Goal: Task Accomplishment & Management: Manage account settings

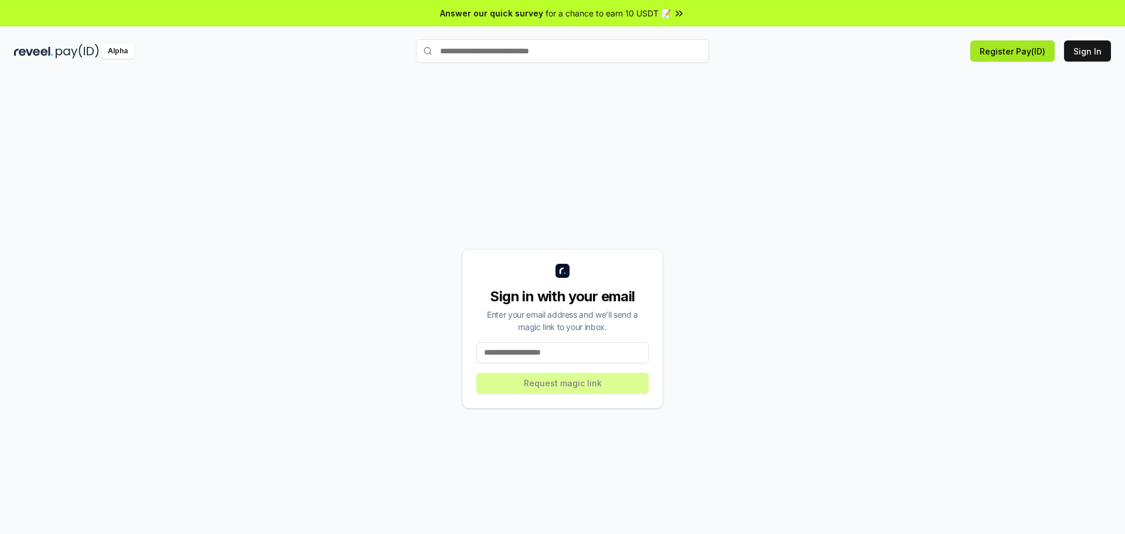
click at [997, 50] on button "Register Pay(ID)" at bounding box center [1012, 50] width 84 height 21
click at [595, 353] on input at bounding box center [562, 352] width 172 height 21
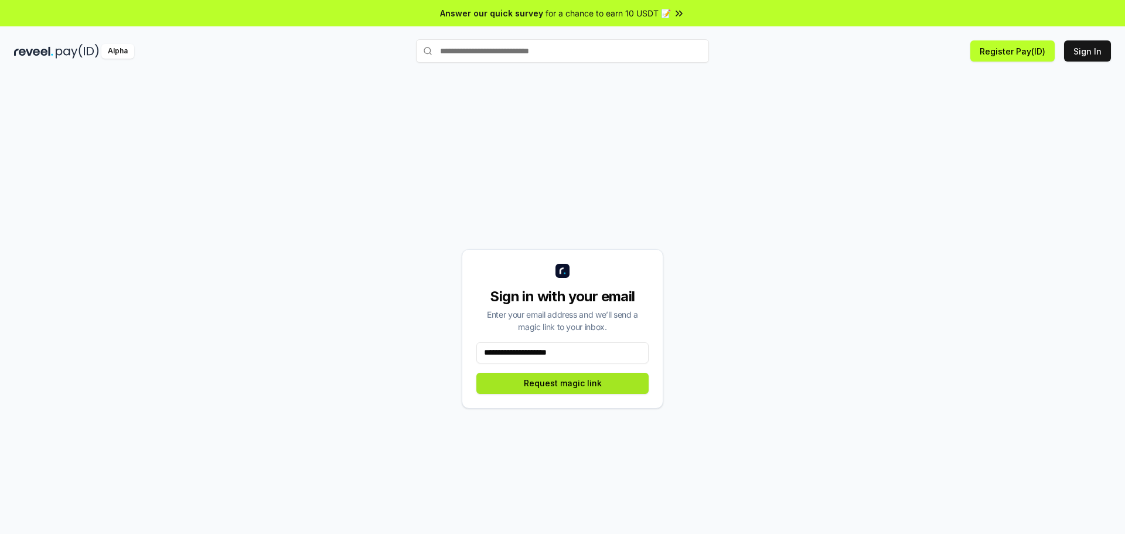
type input "**********"
click at [589, 384] on button "Request magic link" at bounding box center [562, 383] width 172 height 21
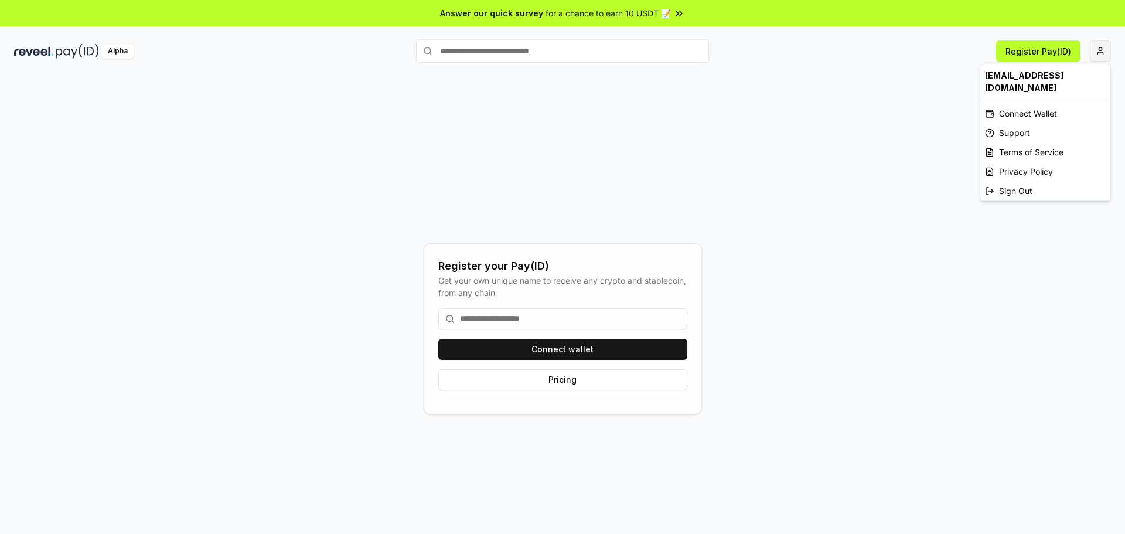
click at [1105, 53] on html "Answer our quick survey for a chance to earn 10 USDT 📝 Alpha Register Pay(ID) R…" at bounding box center [562, 267] width 1125 height 534
click at [1020, 104] on div "Connect Wallet" at bounding box center [1045, 113] width 130 height 19
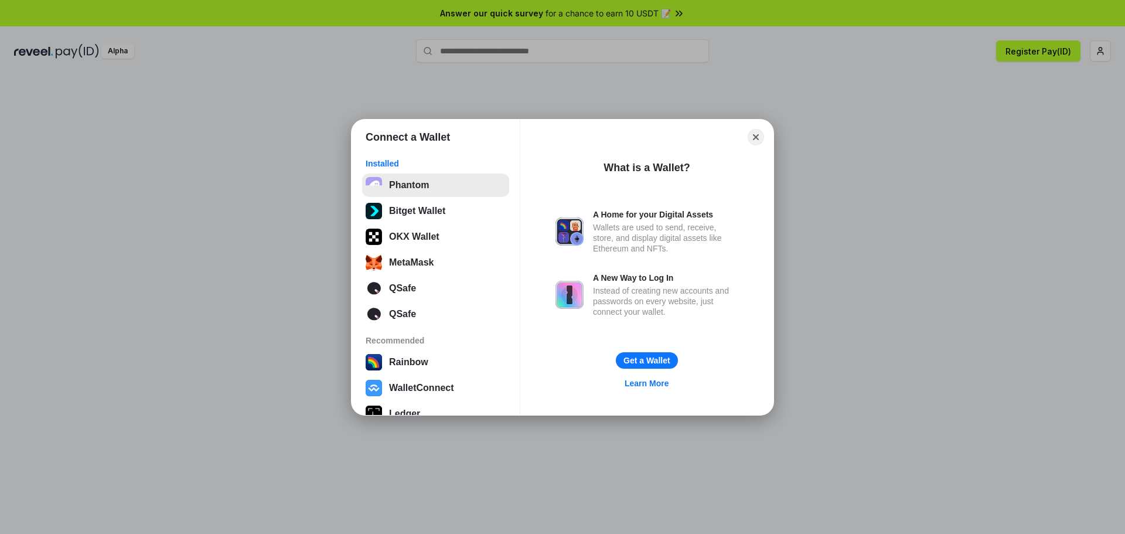
click at [433, 190] on button "Phantom" at bounding box center [435, 184] width 147 height 23
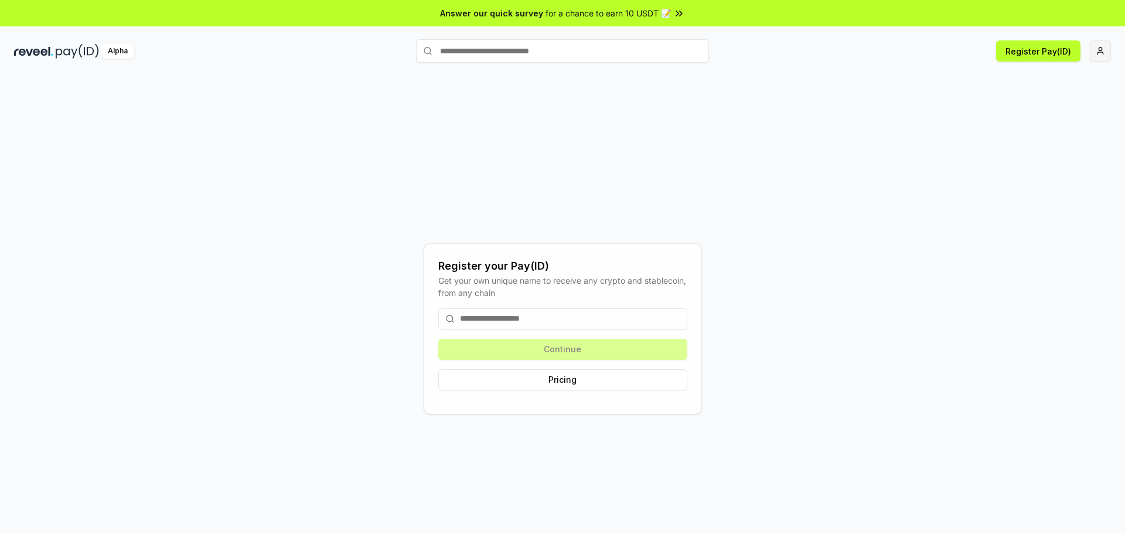
click at [1105, 55] on html "Answer our quick survey for a chance to earn 10 USDT 📝 Alpha Register Pay(ID) R…" at bounding box center [562, 267] width 1125 height 534
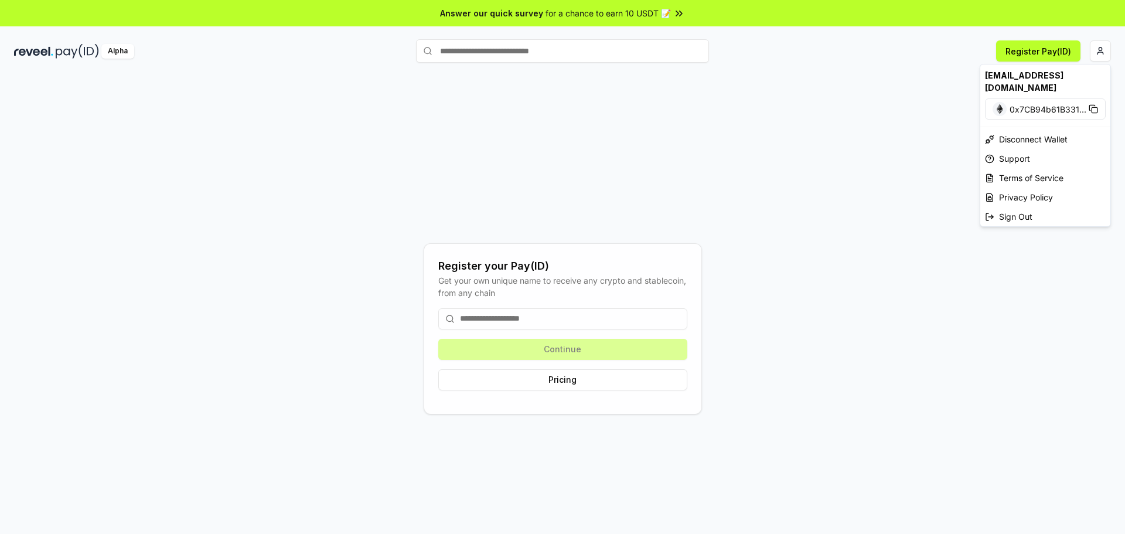
click at [867, 150] on html "Answer our quick survey for a chance to earn 10 USDT 📝 Alpha Register Pay(ID) R…" at bounding box center [562, 267] width 1125 height 534
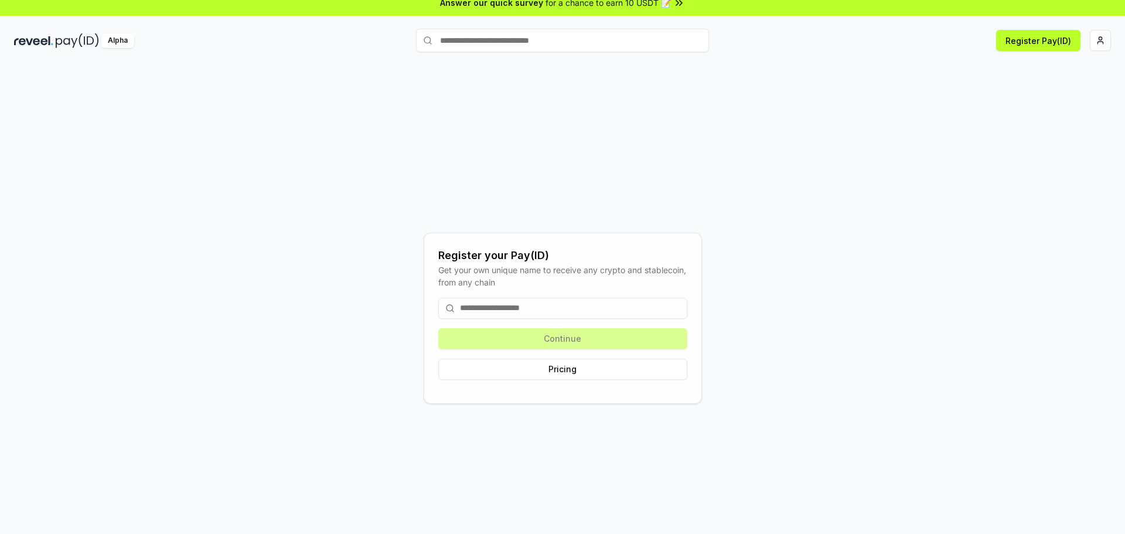
scroll to position [33, 0]
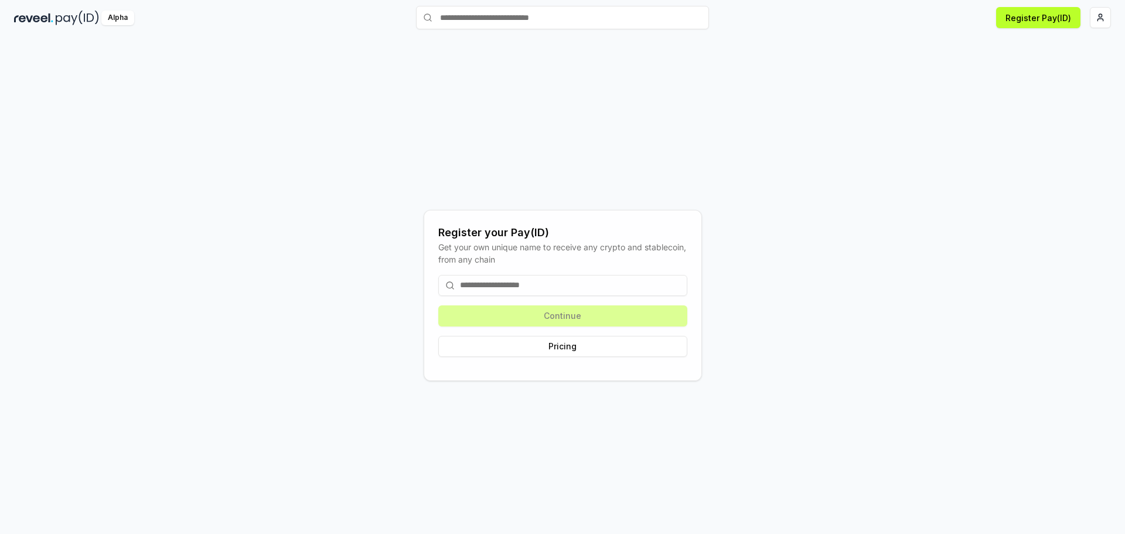
click at [611, 292] on input at bounding box center [562, 285] width 249 height 21
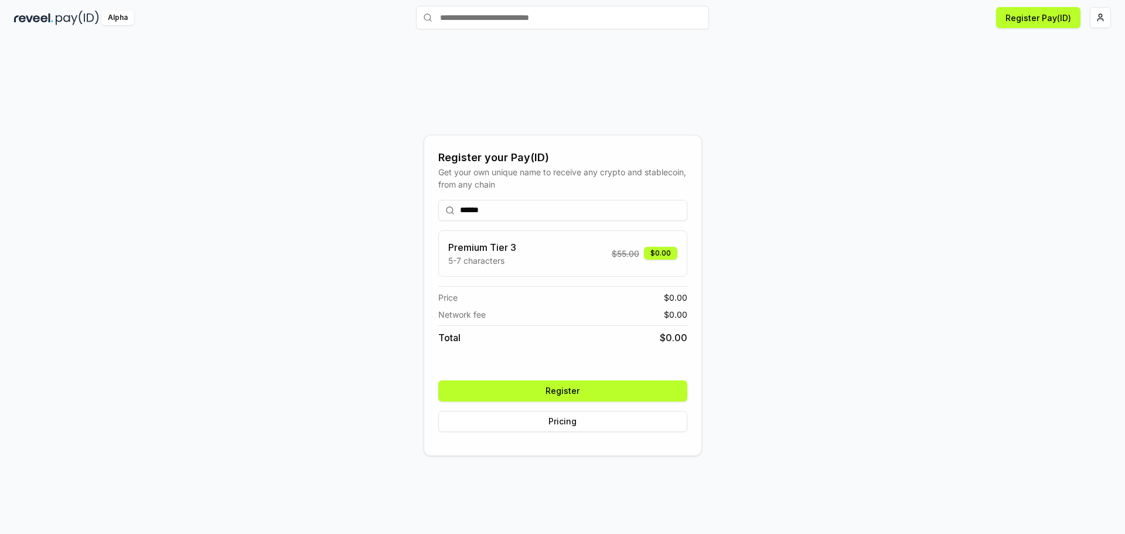
type input "******"
click at [592, 388] on button "Register" at bounding box center [562, 390] width 249 height 21
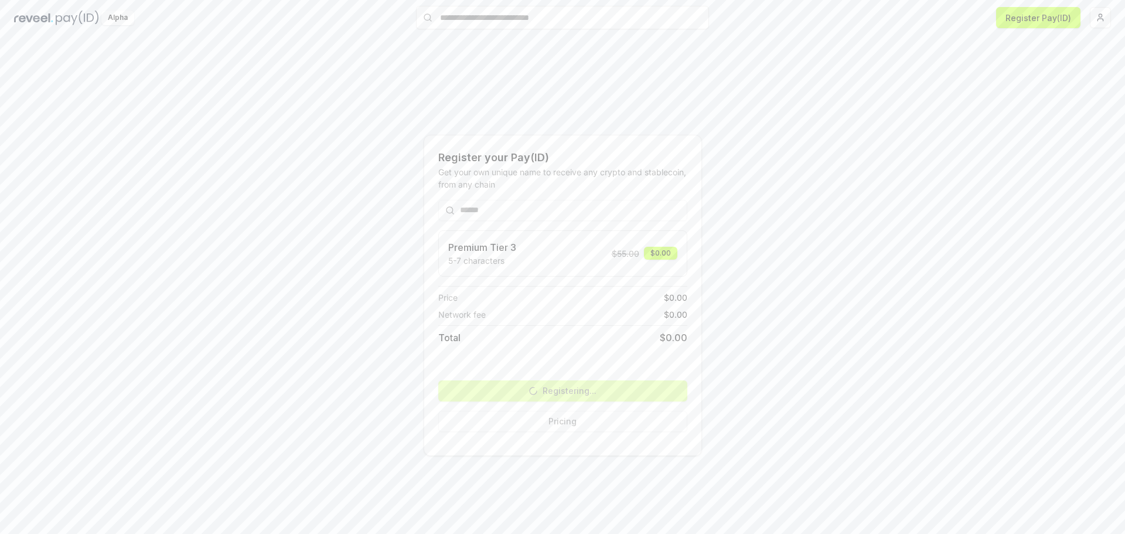
click at [816, 342] on div "Register your Pay(ID) Get your own unique name to receive any crypto and stable…" at bounding box center [562, 294] width 1097 height 477
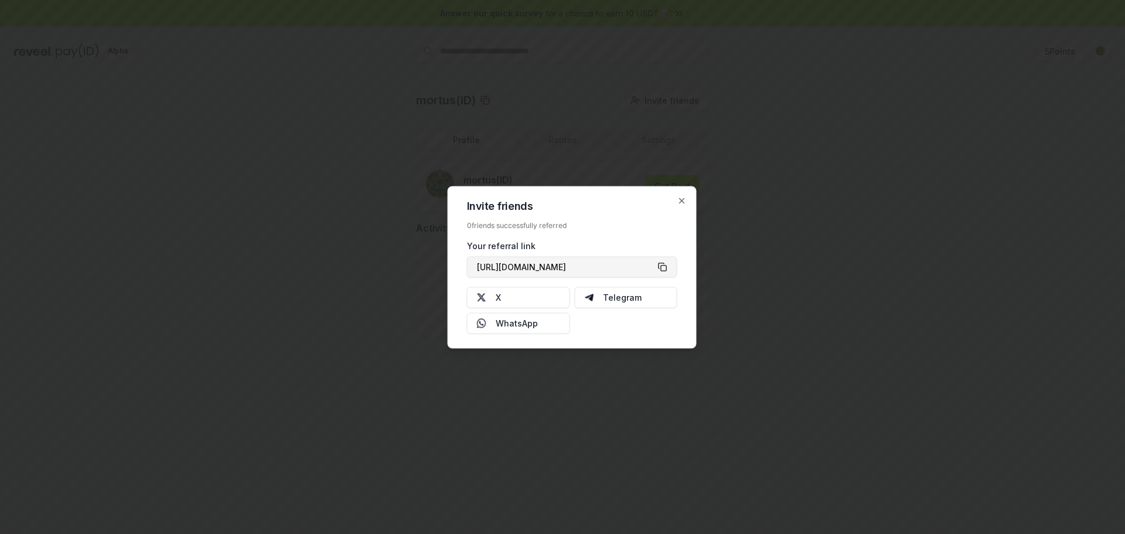
click at [664, 268] on button "https://reveel.id/refer/mortus" at bounding box center [572, 266] width 210 height 21
click at [682, 199] on icon "button" at bounding box center [681, 200] width 5 height 5
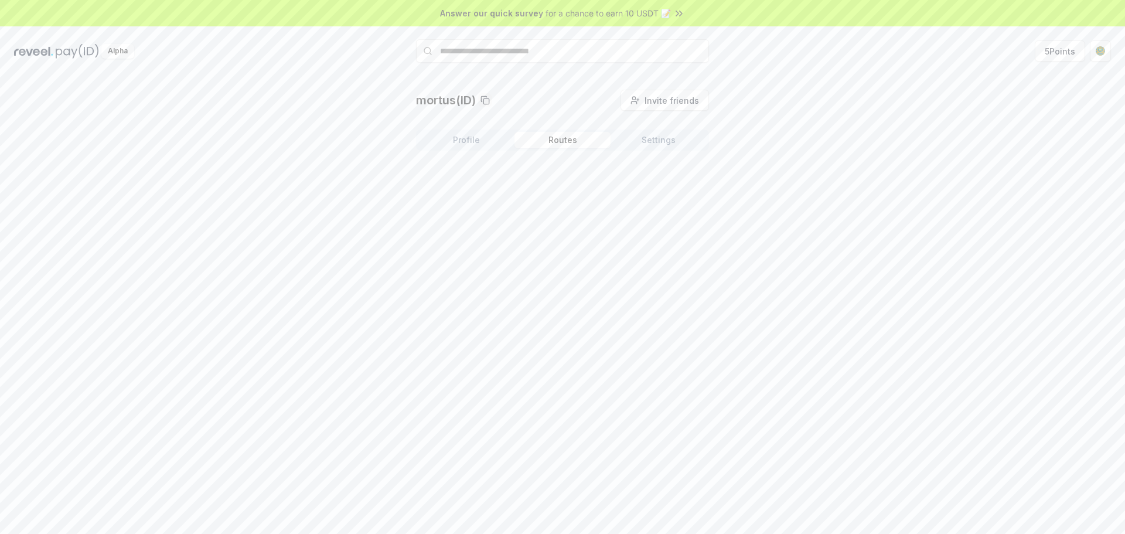
click at [573, 140] on button "Routes" at bounding box center [562, 140] width 96 height 16
click at [664, 141] on button "Settings" at bounding box center [658, 140] width 96 height 16
click at [448, 139] on button "Profile" at bounding box center [466, 140] width 96 height 16
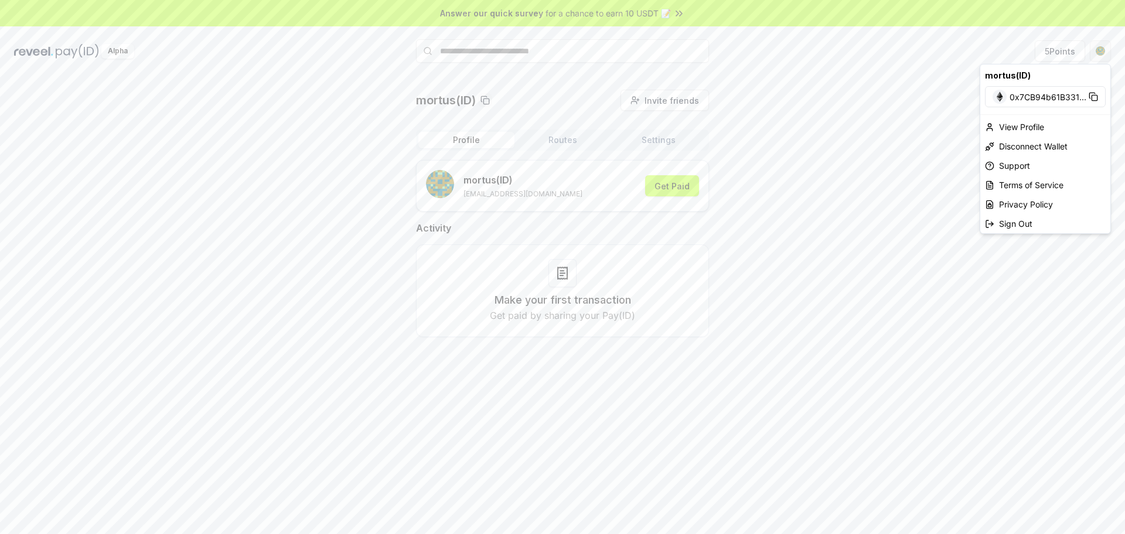
click at [1103, 53] on html "Answer our quick survey for a chance to earn 10 USDT 📝 Alpha 5 Points mortus(ID…" at bounding box center [562, 267] width 1125 height 534
click at [1103, 52] on html "Answer our quick survey for a chance to earn 10 USDT 📝 Alpha 5 Points mortus(ID…" at bounding box center [562, 267] width 1125 height 534
click at [673, 11] on icon at bounding box center [679, 14] width 12 height 12
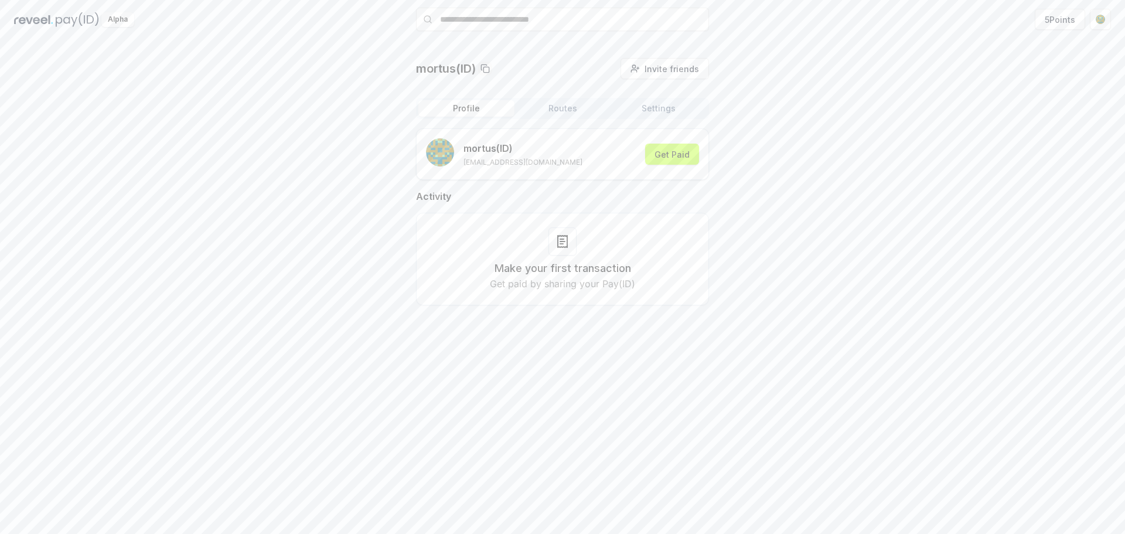
scroll to position [33, 0]
click at [1054, 18] on button "5 Points" at bounding box center [1059, 17] width 50 height 21
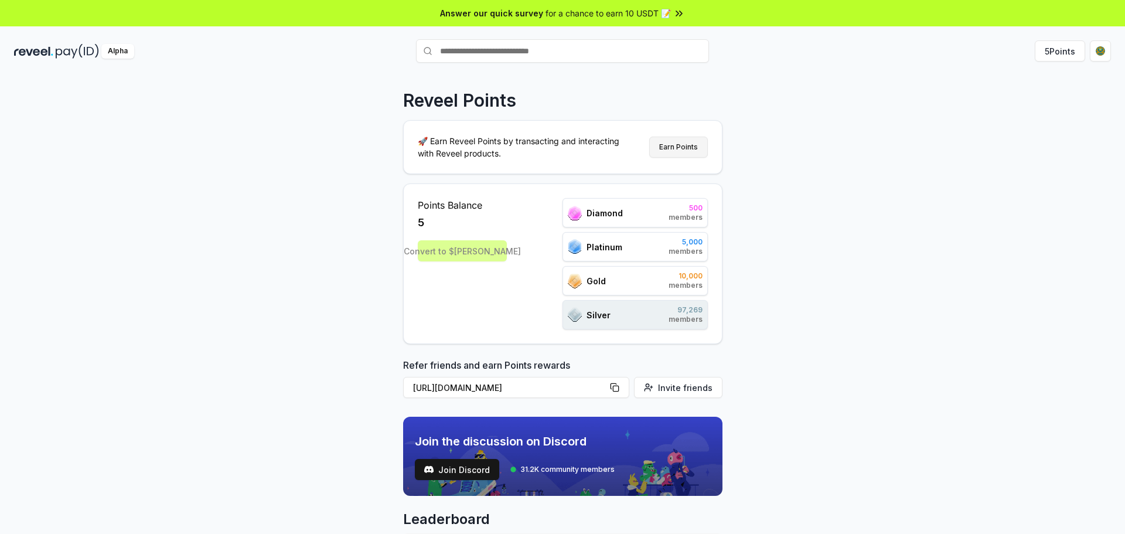
click at [672, 149] on button "Earn Points" at bounding box center [678, 146] width 59 height 21
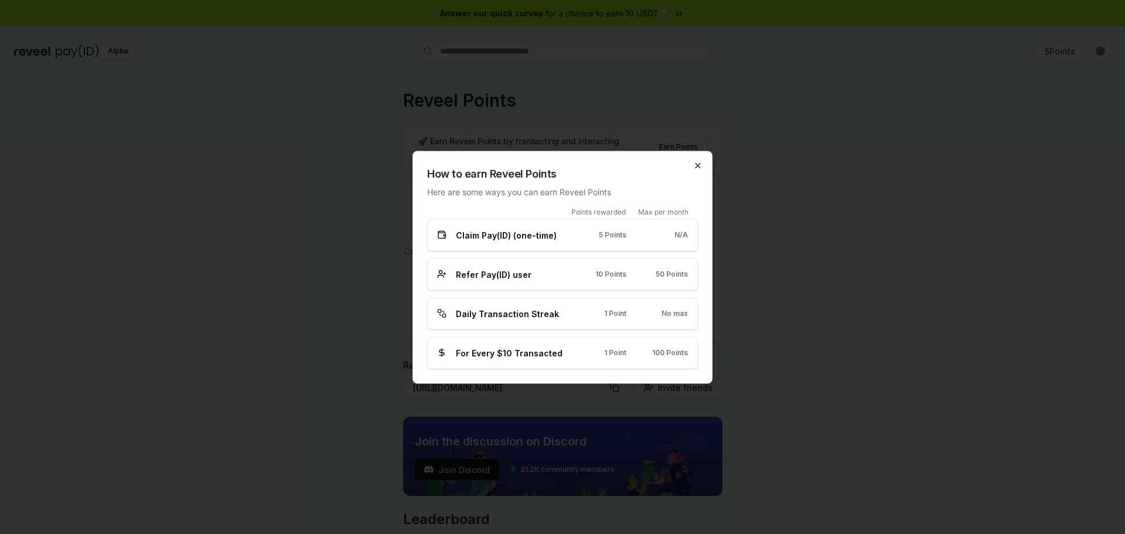
click at [696, 161] on icon "button" at bounding box center [697, 165] width 9 height 9
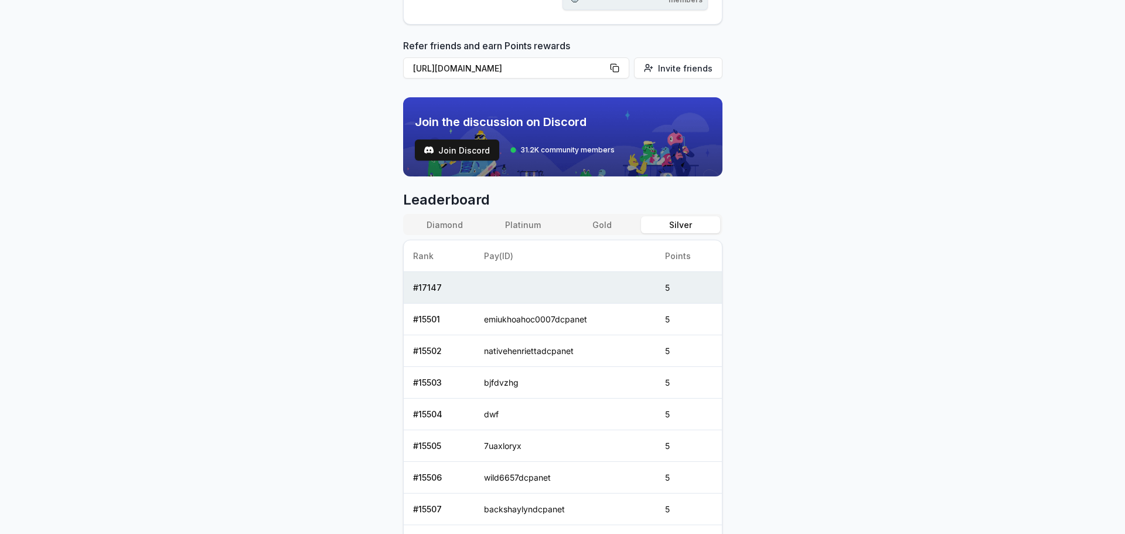
scroll to position [351, 0]
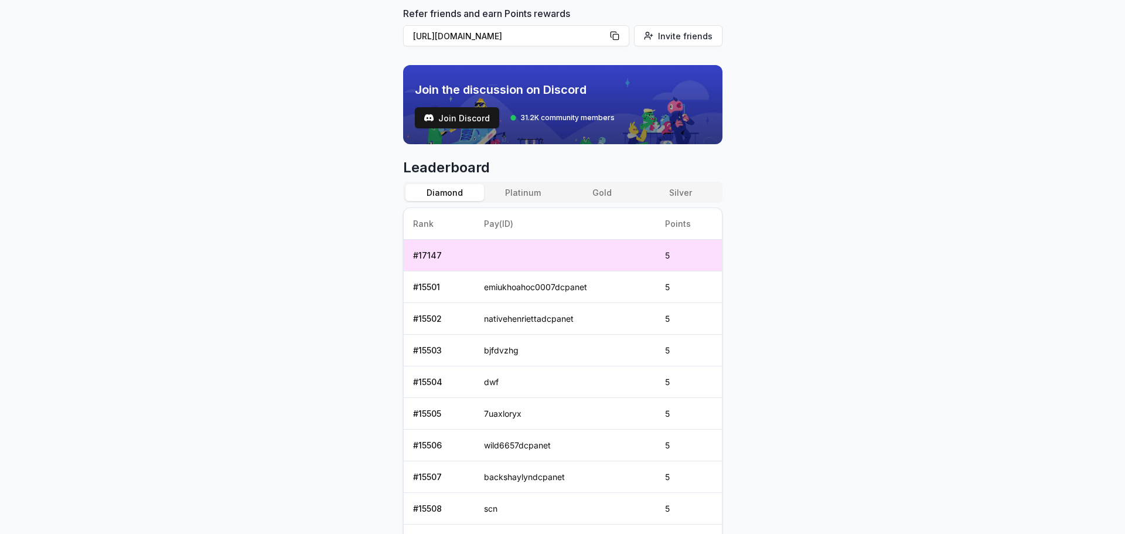
click at [458, 192] on button "Diamond" at bounding box center [444, 192] width 78 height 17
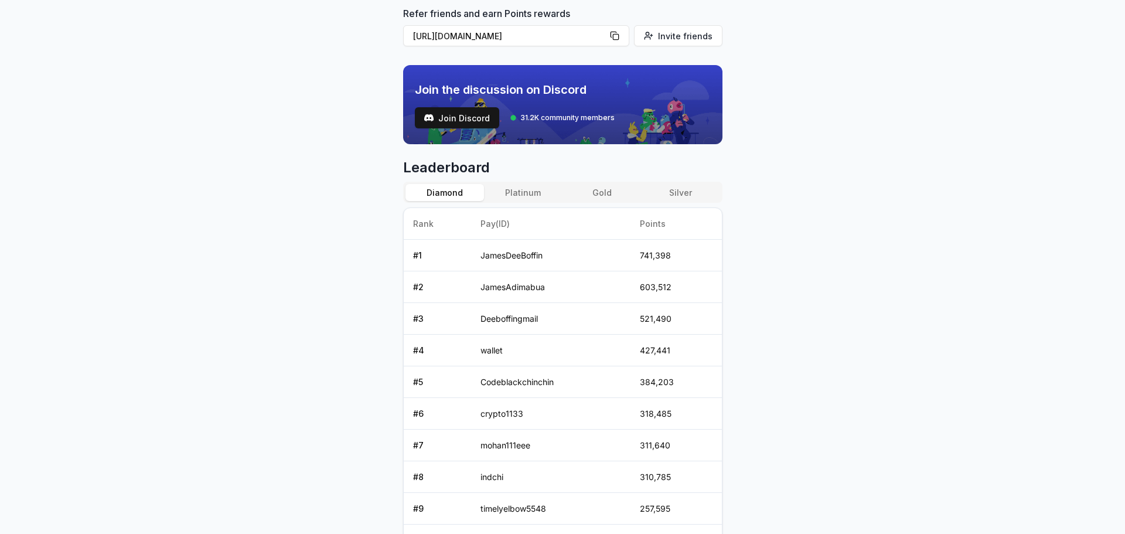
click at [681, 189] on button "Silver" at bounding box center [680, 192] width 78 height 17
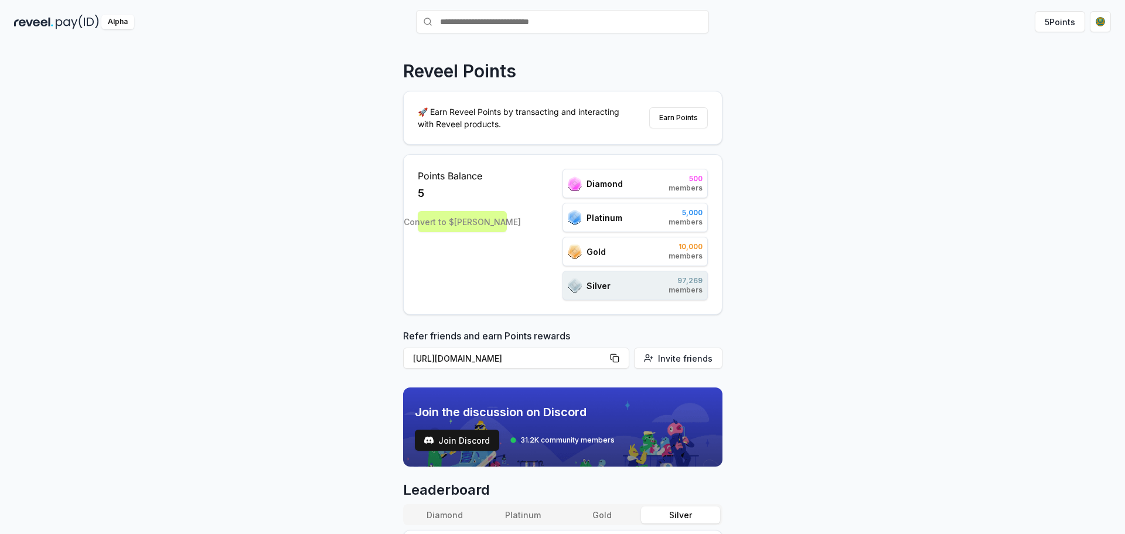
scroll to position [0, 0]
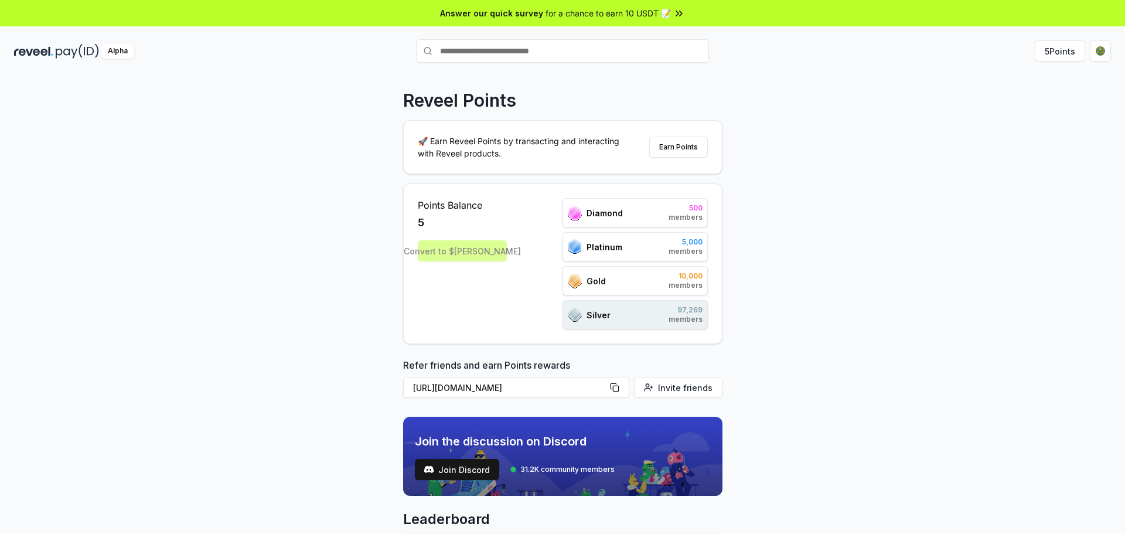
click at [438, 256] on div "Convert to $[PERSON_NAME]" at bounding box center [462, 250] width 89 height 21
click at [663, 152] on button "Earn Points" at bounding box center [678, 146] width 59 height 21
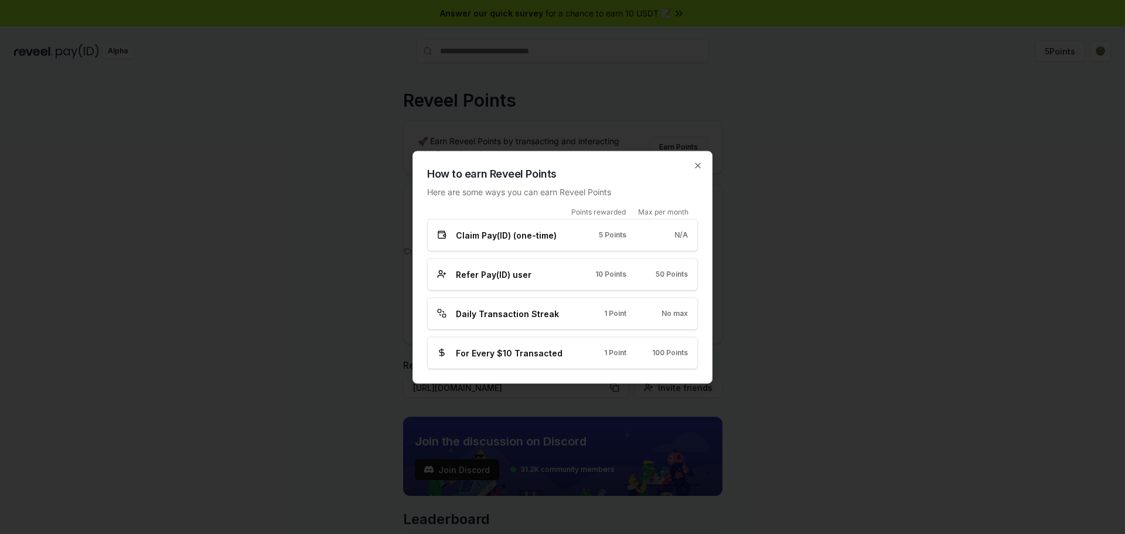
click at [692, 164] on div "How to earn Reveel Points Here are some ways you can earn Reveel Points Points …" at bounding box center [562, 267] width 300 height 233
click at [698, 161] on icon "button" at bounding box center [697, 165] width 9 height 9
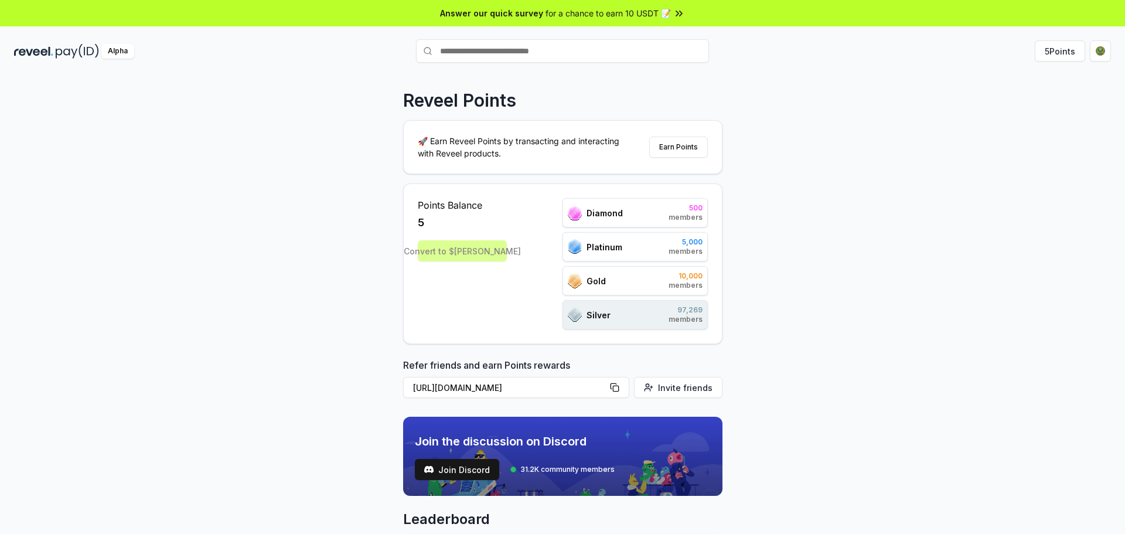
click at [472, 218] on div "5" at bounding box center [462, 222] width 89 height 16
